Goal: Task Accomplishment & Management: Complete application form

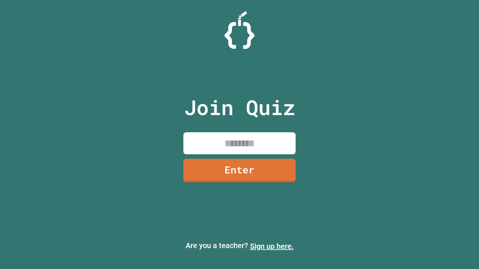
click at [268, 247] on link "Sign up here." at bounding box center [272, 246] width 44 height 9
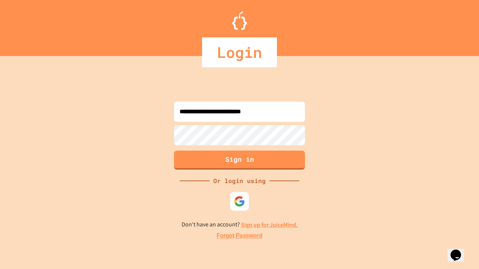
type input "**********"
